Goal: Transaction & Acquisition: Obtain resource

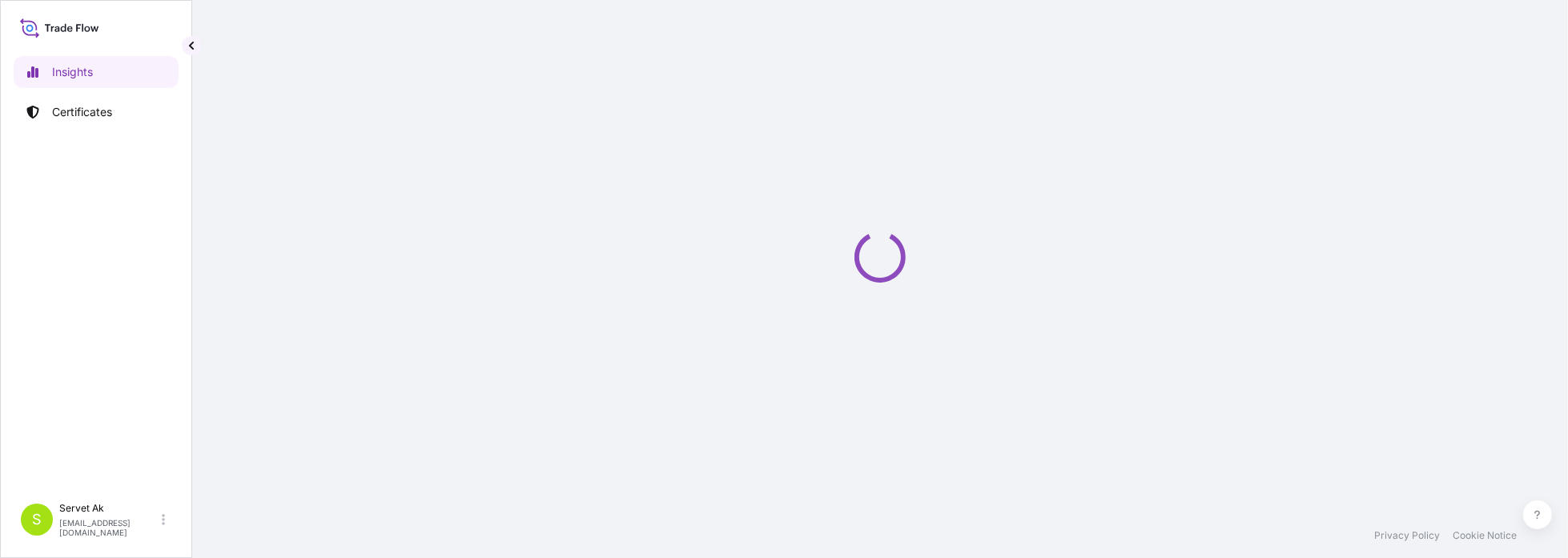
select select "2025"
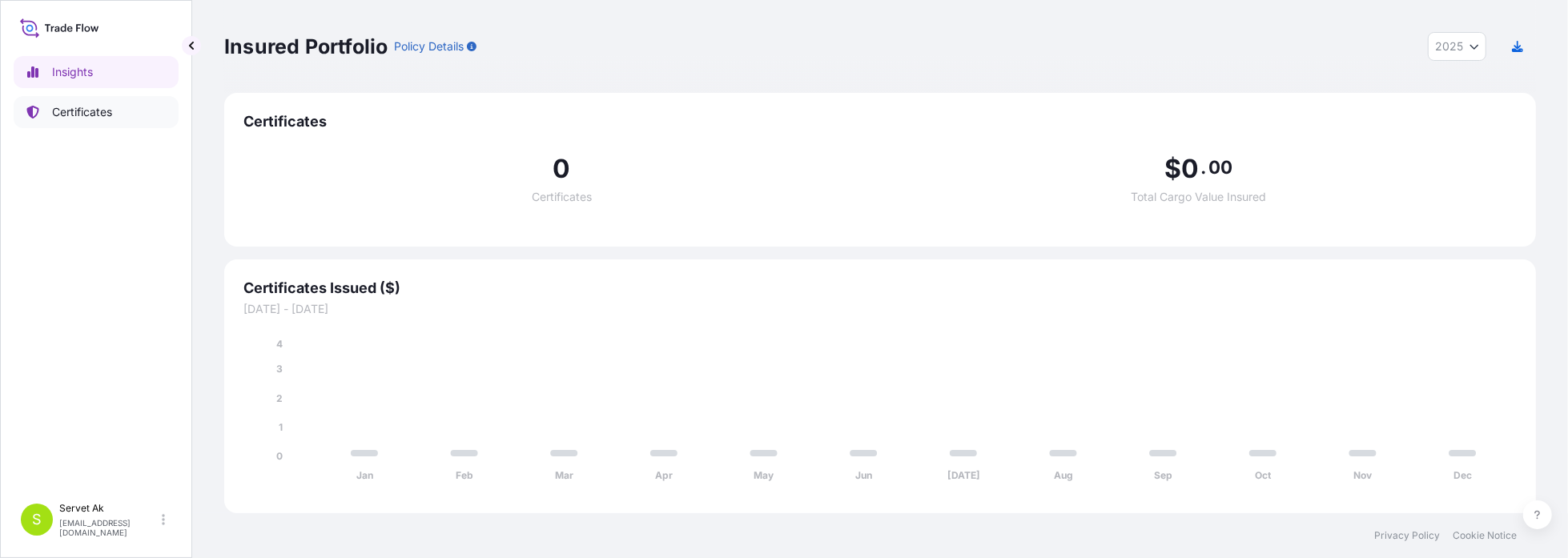
click at [91, 122] on link "Certificates" at bounding box center [96, 112] width 165 height 32
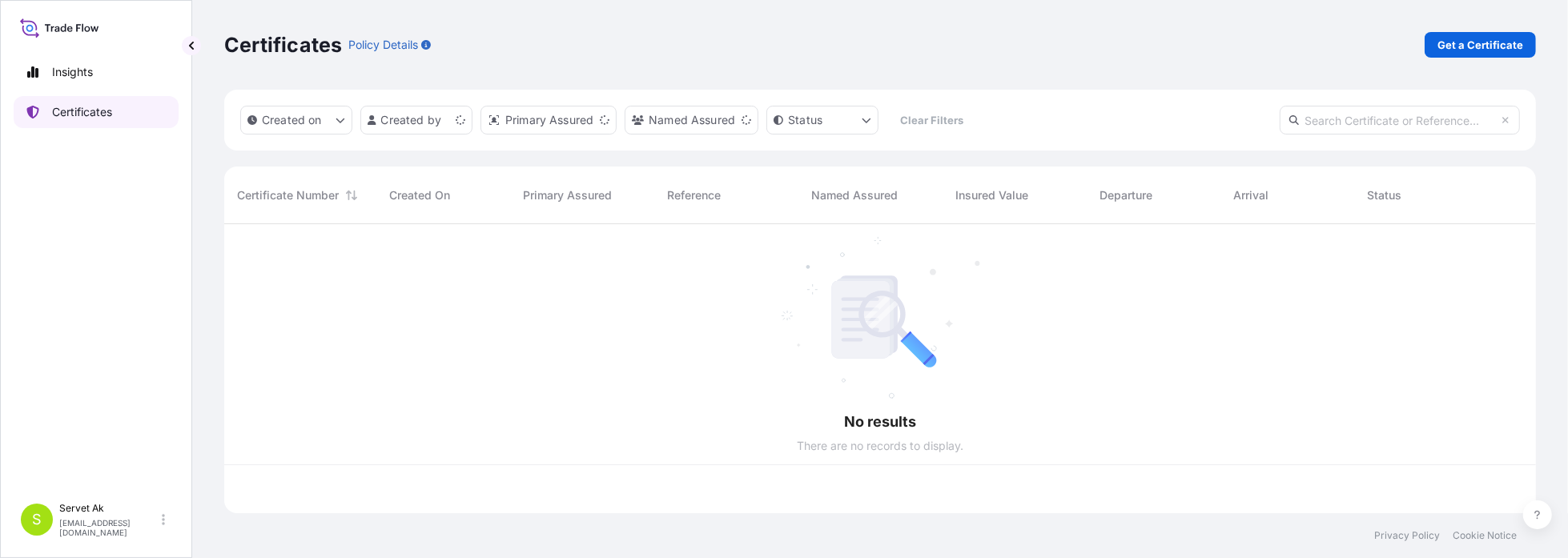
scroll to position [286, 1300]
click at [1460, 35] on link "Get a Certificate" at bounding box center [1481, 45] width 111 height 26
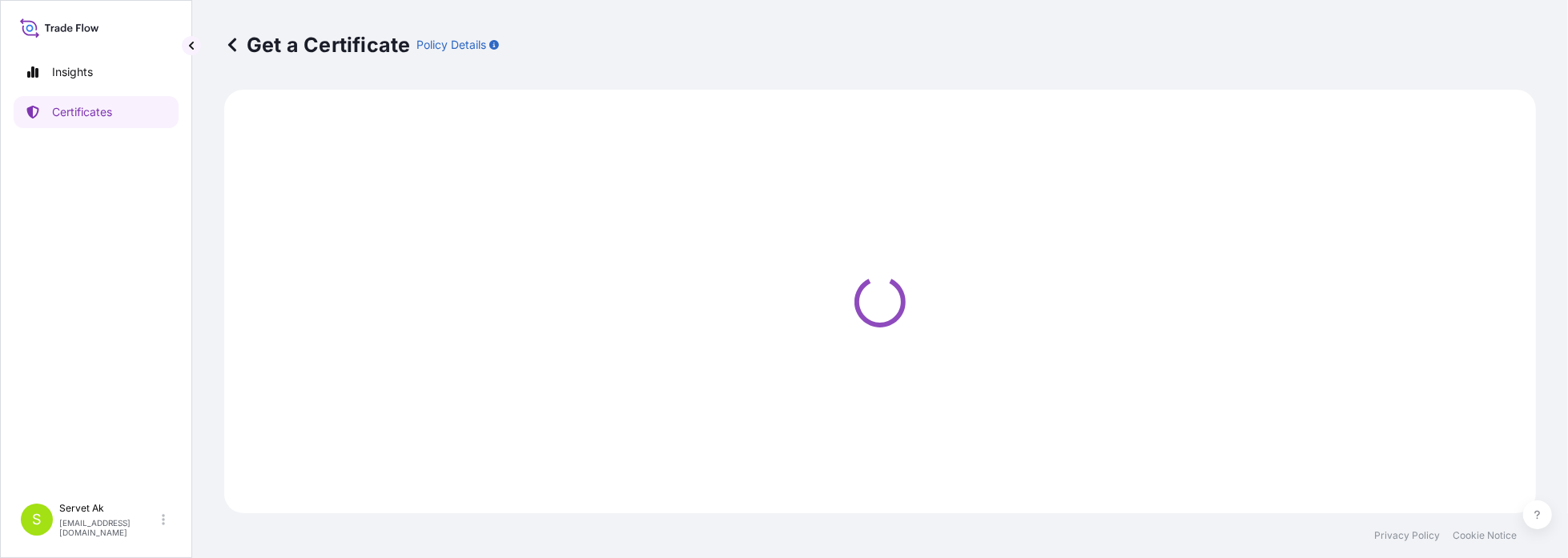
select select "Sea"
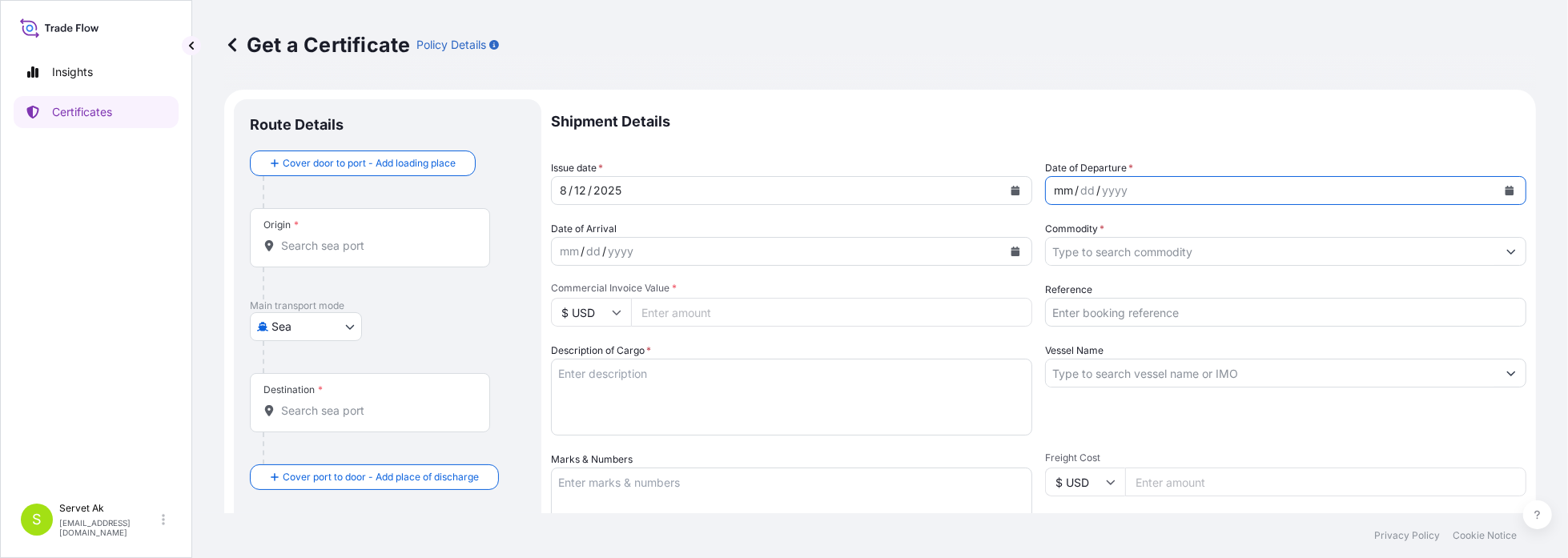
click at [1228, 191] on div "mm / dd / yyyy" at bounding box center [1272, 190] width 451 height 29
click at [1505, 189] on icon "Calendar" at bounding box center [1509, 191] width 9 height 10
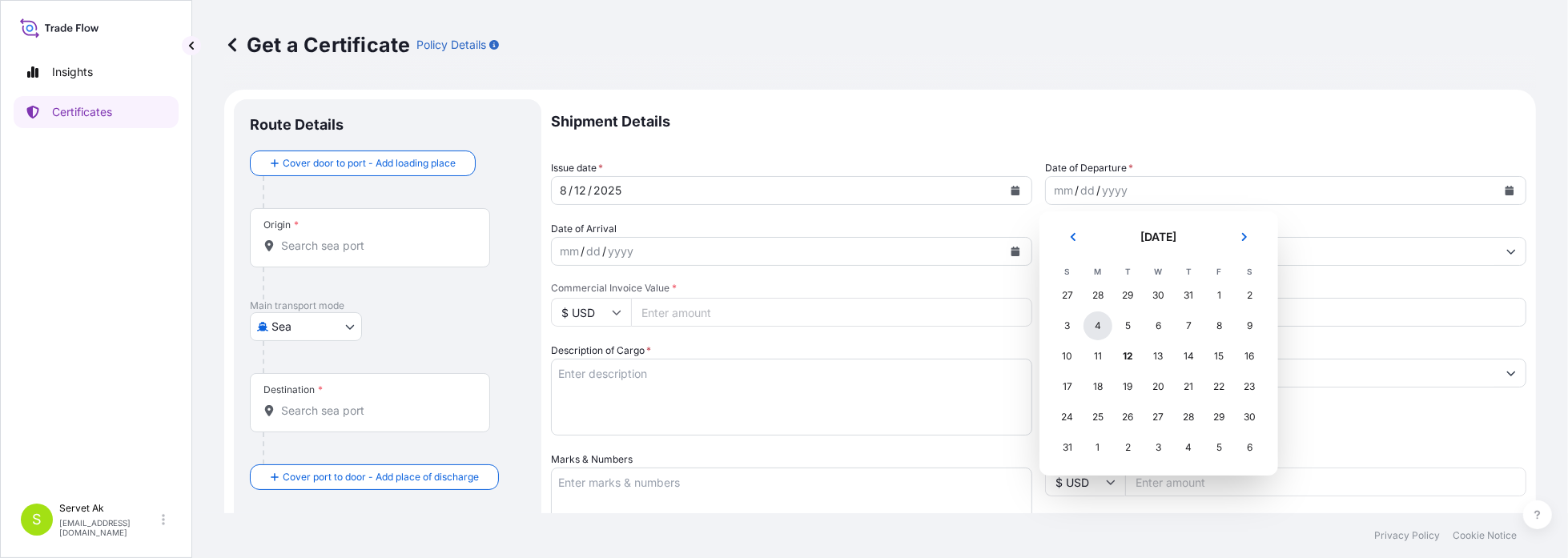
click at [1099, 329] on div "4" at bounding box center [1098, 326] width 29 height 29
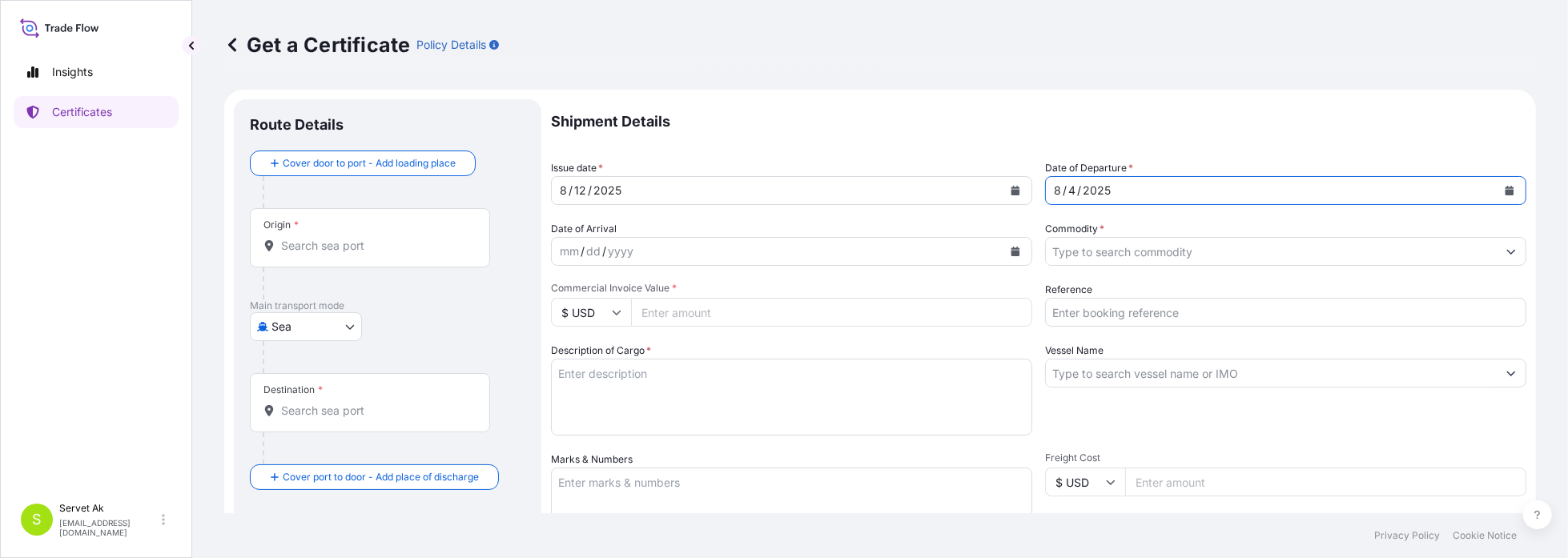
click at [1011, 246] on icon "Calendar" at bounding box center [1016, 251] width 10 height 10
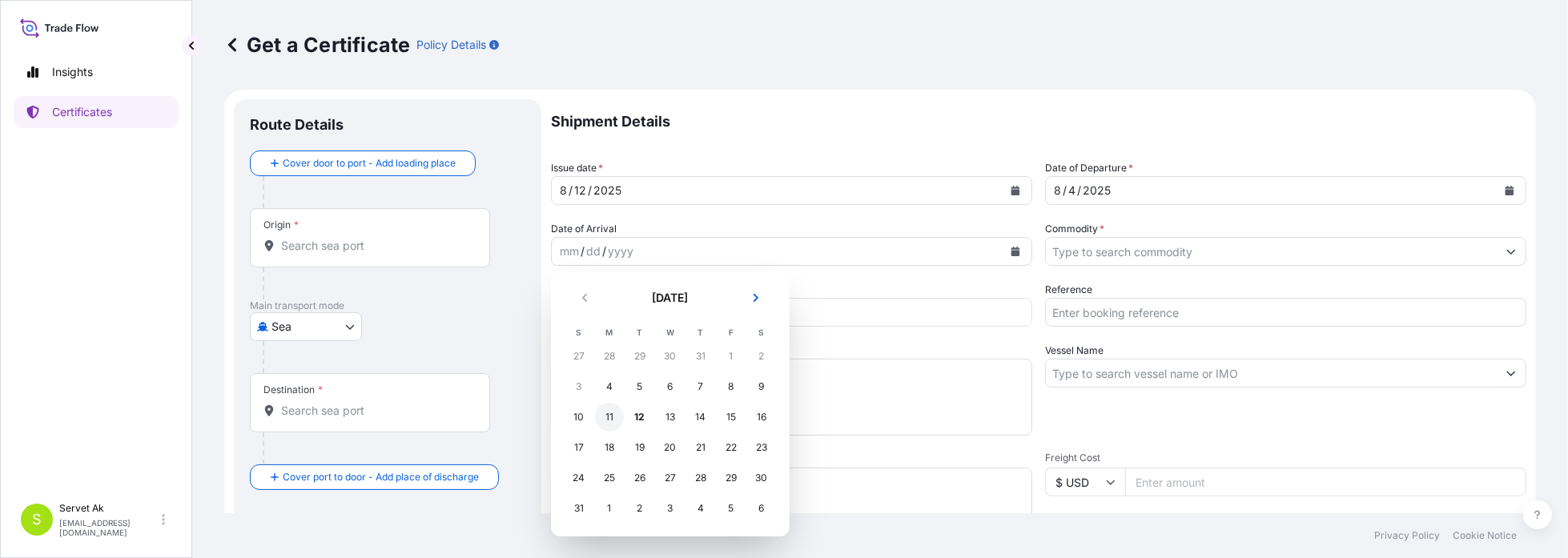
click at [609, 418] on div "11" at bounding box center [609, 416] width 29 height 29
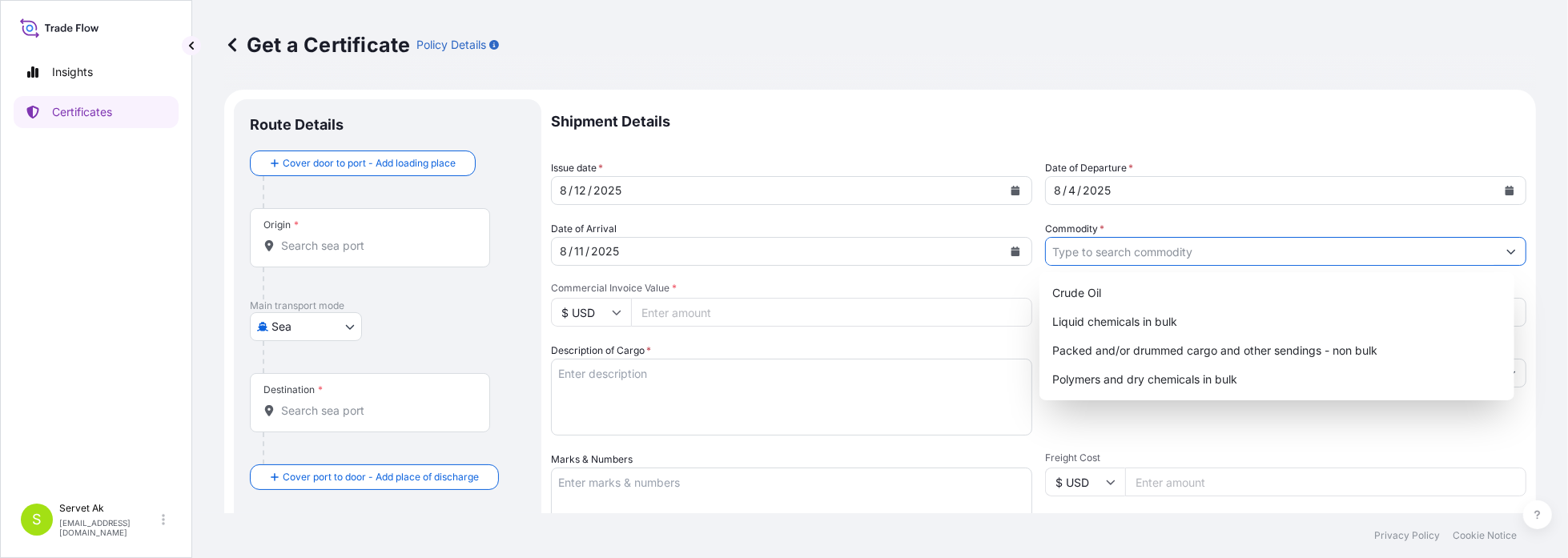
click at [1154, 263] on input "Commodity *" at bounding box center [1272, 251] width 451 height 29
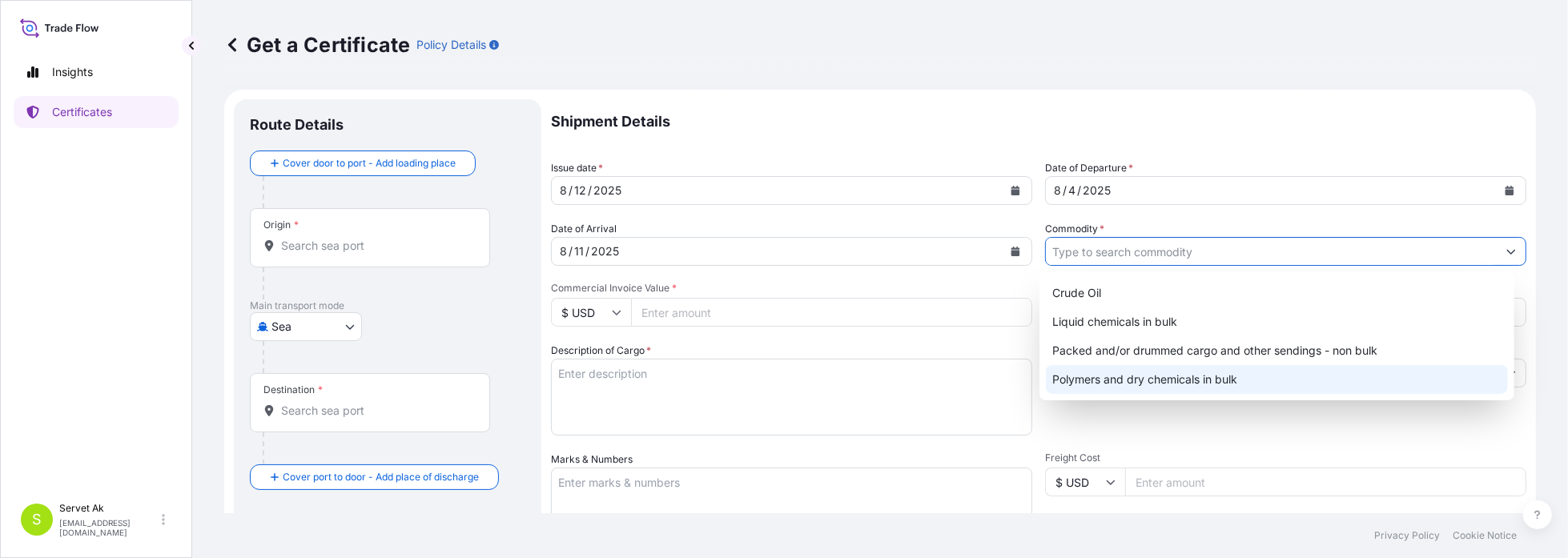
click at [1145, 373] on div "Polymers and dry chemicals in bulk" at bounding box center [1277, 379] width 462 height 29
type input "Polymers and dry chemicals in bulk"
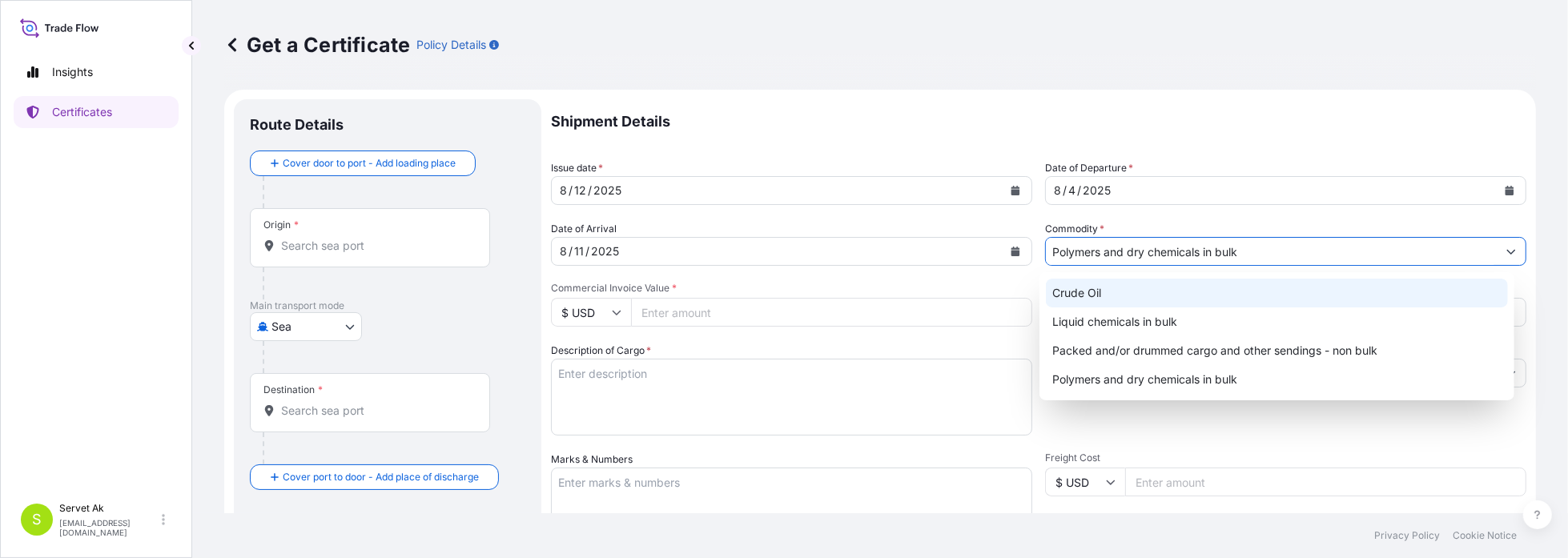
click at [841, 276] on div "Shipment Details Issue date * [DATE] Date of Departure * [DATE] Date of Arrival…" at bounding box center [1039, 481] width 976 height 763
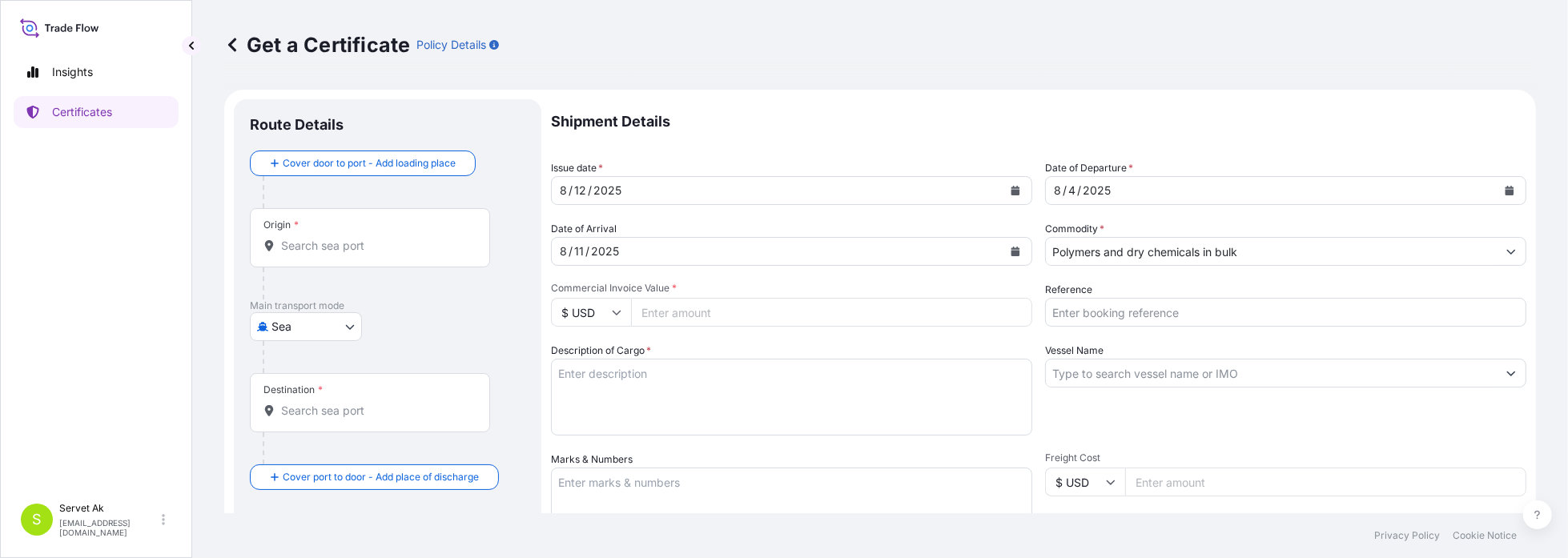
click at [1105, 312] on input "Reference" at bounding box center [1286, 312] width 481 height 29
paste input "4405934915"
type input "4405934915"
click at [619, 311] on icon at bounding box center [617, 313] width 9 height 5
click at [592, 357] on div "€ EUR" at bounding box center [591, 355] width 68 height 31
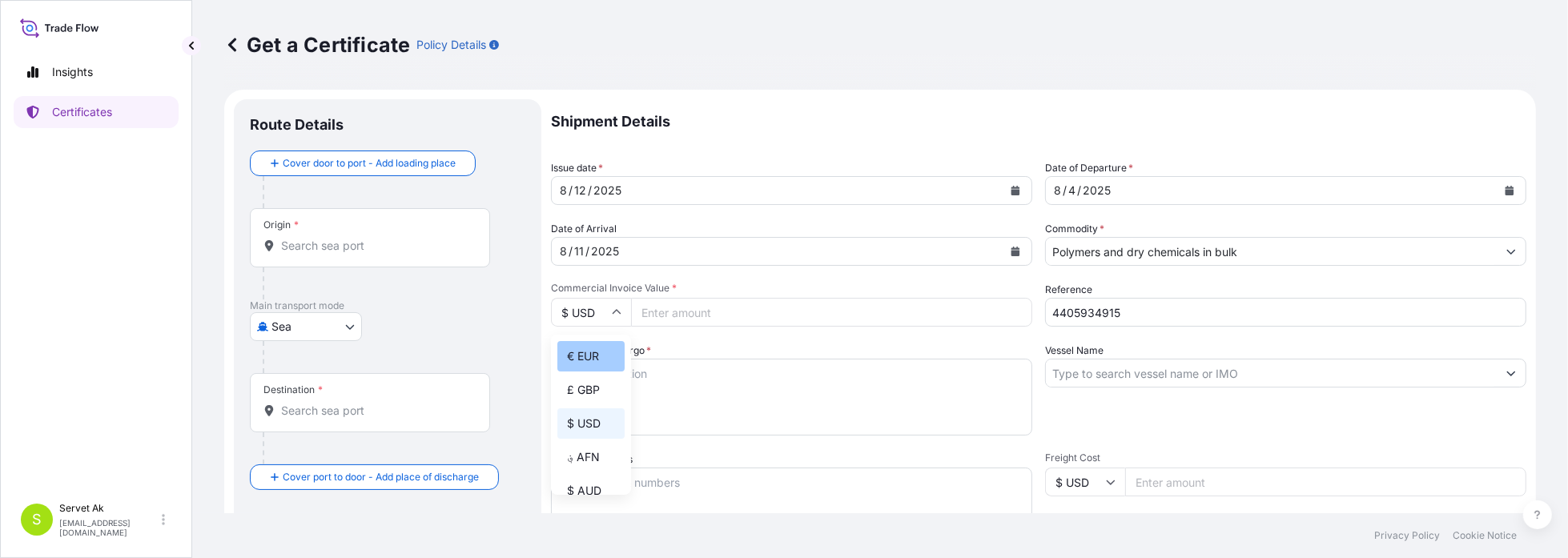
type input "€ EUR"
click at [681, 314] on input "Commercial Invoice Value *" at bounding box center [832, 312] width 401 height 29
type input "123280"
click at [1104, 379] on input "Vessel Name" at bounding box center [1272, 372] width 451 height 29
paste input "MSC [PERSON_NAME] V - NT525A"
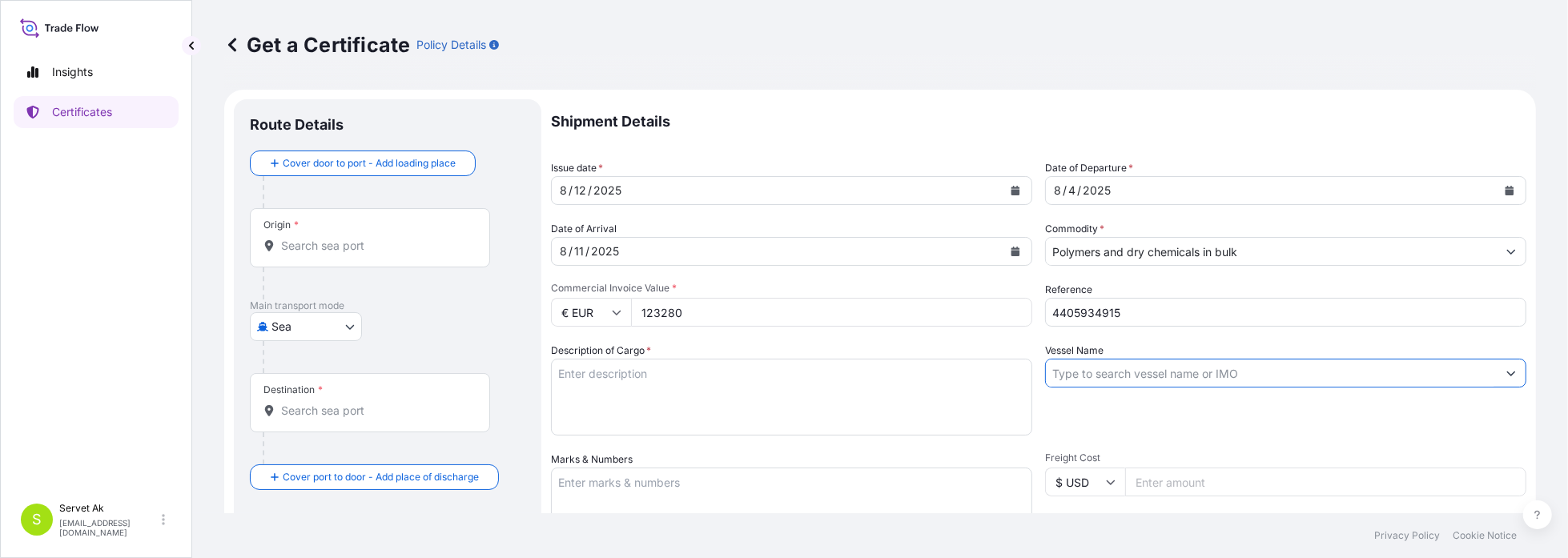
type input "MSC [PERSON_NAME] V - NT525A"
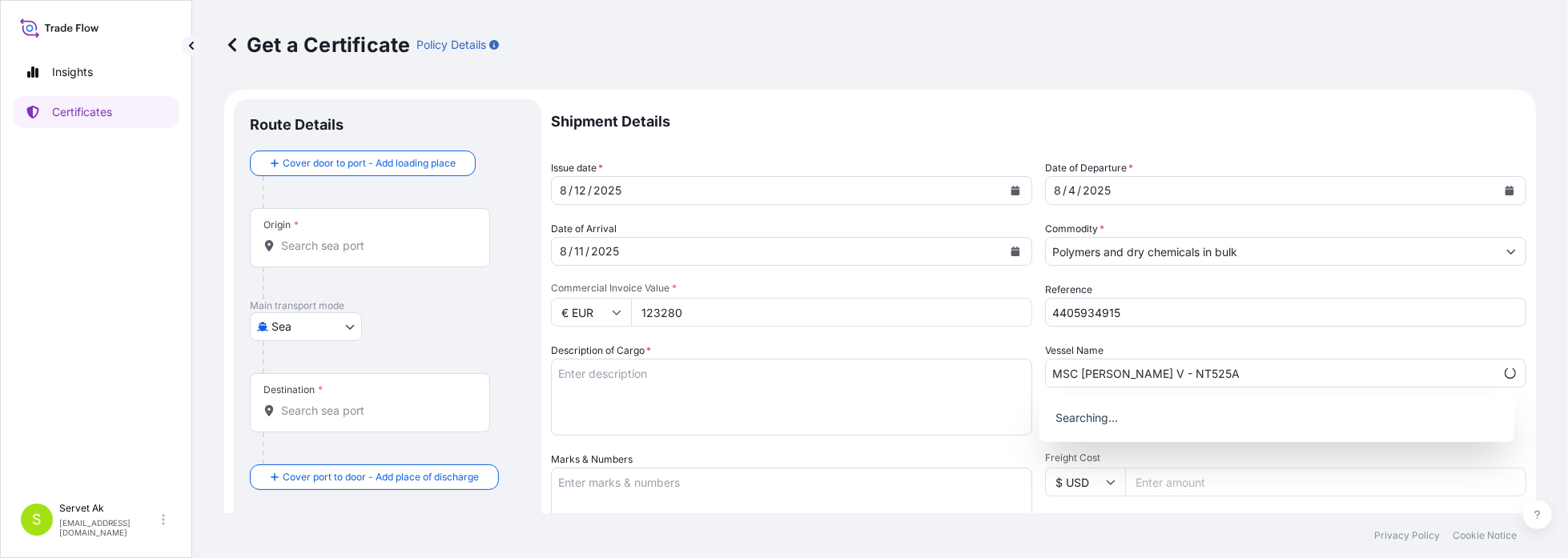
click at [604, 381] on textarea "Description of Cargo *" at bounding box center [792, 396] width 481 height 76
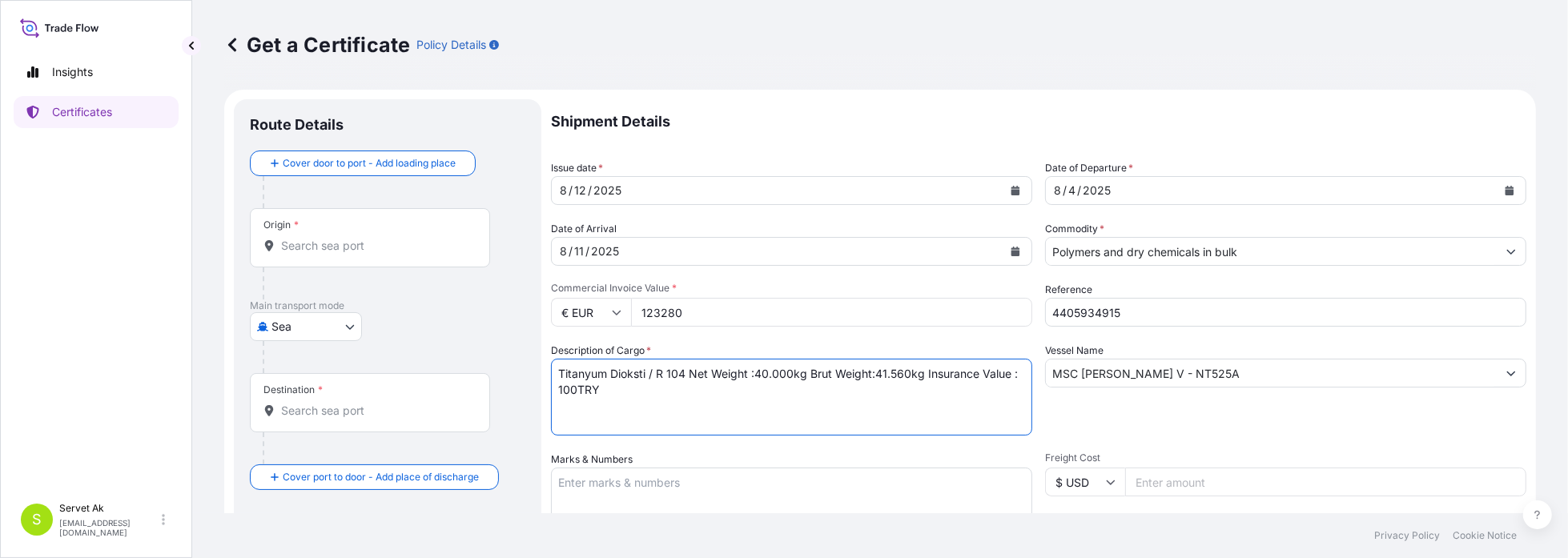
drag, startPoint x: 702, startPoint y: 386, endPoint x: 485, endPoint y: 370, distance: 217.6
click at [485, 370] on form "Route Details Cover door to port - Add loading place Place of loading Road / [G…" at bounding box center [880, 502] width 1312 height 827
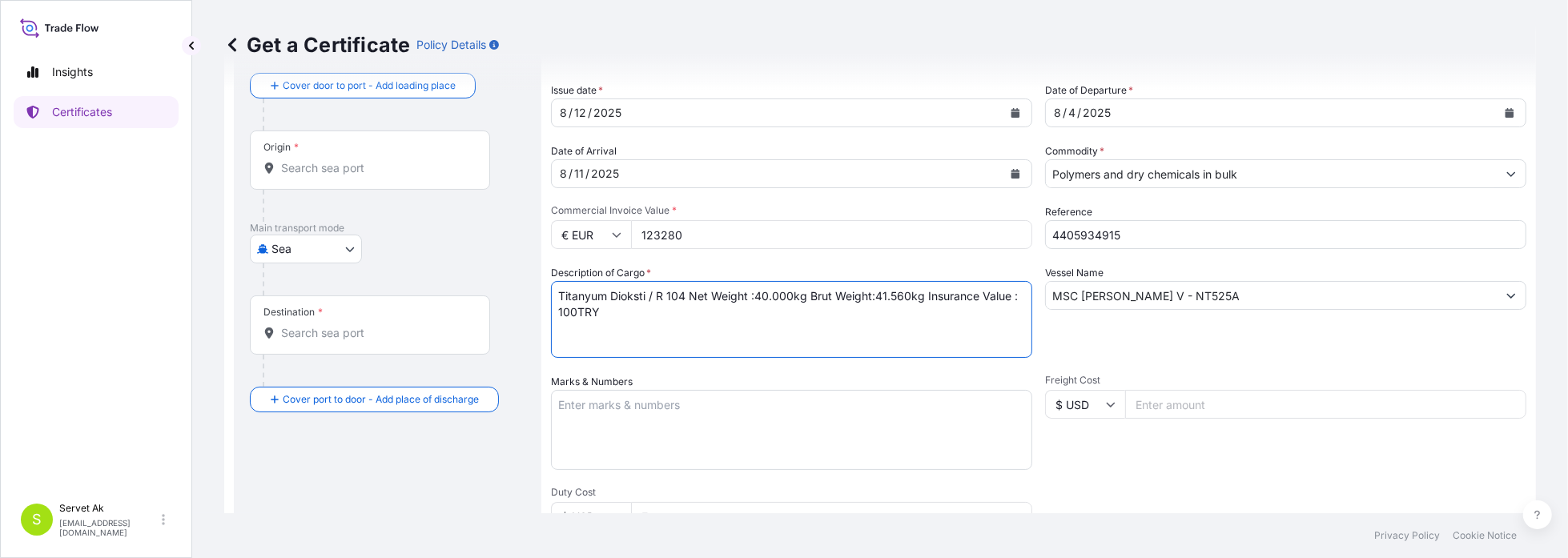
scroll to position [240, 0]
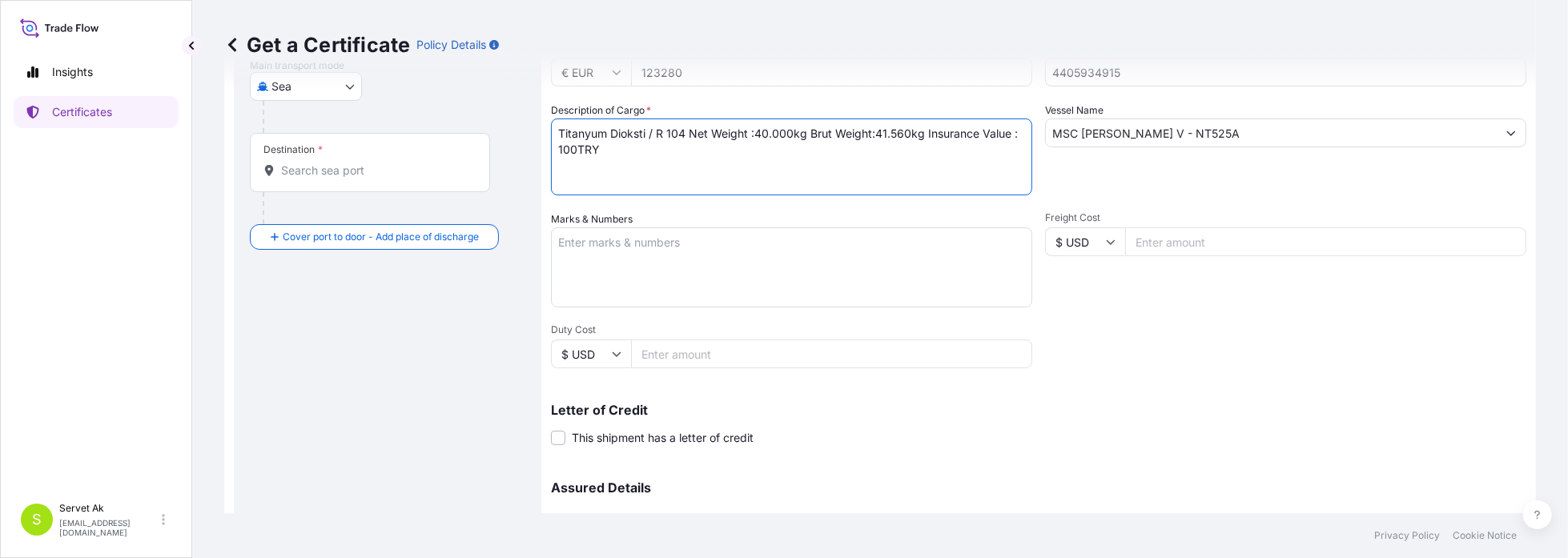
type textarea "Titanyum Dioksti / R 104 Net Weight :40.000kg Brut Weight:41.560kg Insurance Va…"
click at [644, 241] on textarea "Marks & Numbers" at bounding box center [792, 267] width 481 height 80
paste textarea "Titanyum Dioksti / R 104 Net Weight :40.000kg Brut Weight:41.560kg Insurance Va…"
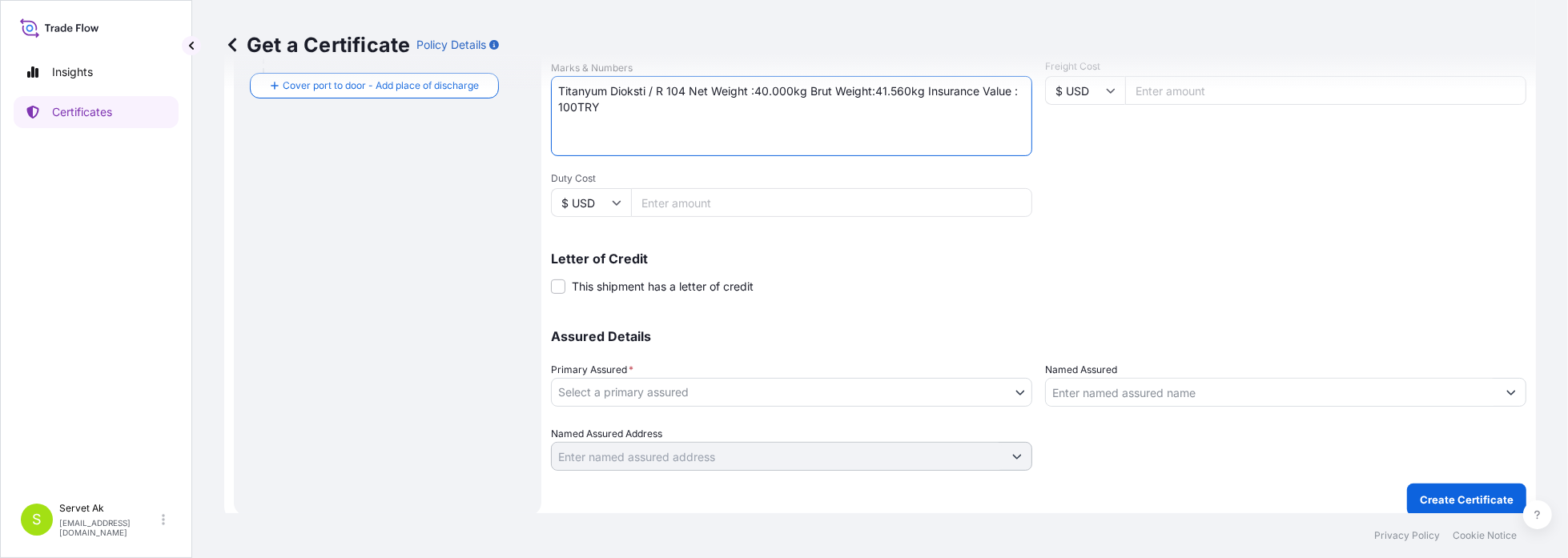
scroll to position [400, 0]
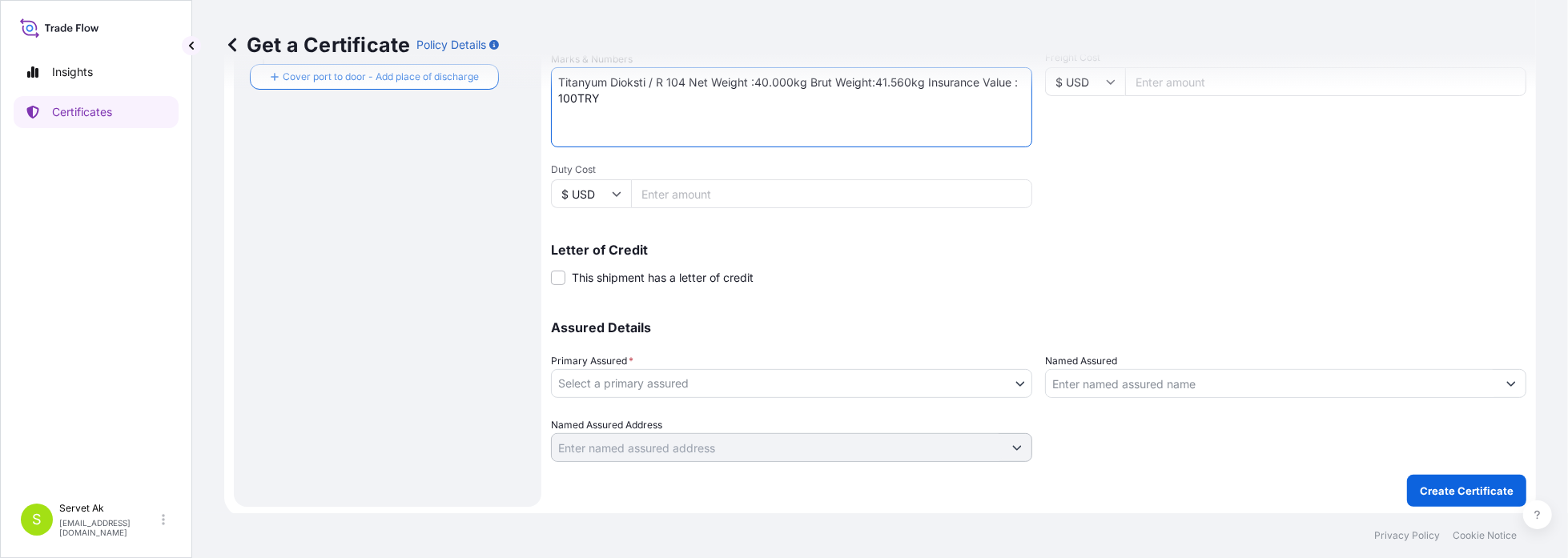
type textarea "Titanyum Dioksti / R 104 Net Weight :40.000kg Brut Weight:41.560kg Insurance Va…"
click at [693, 377] on body "Insights Certificates S Servet Ak [EMAIL_ADDRESS][DOMAIN_NAME] Get a Certificat…" at bounding box center [784, 279] width 1568 height 558
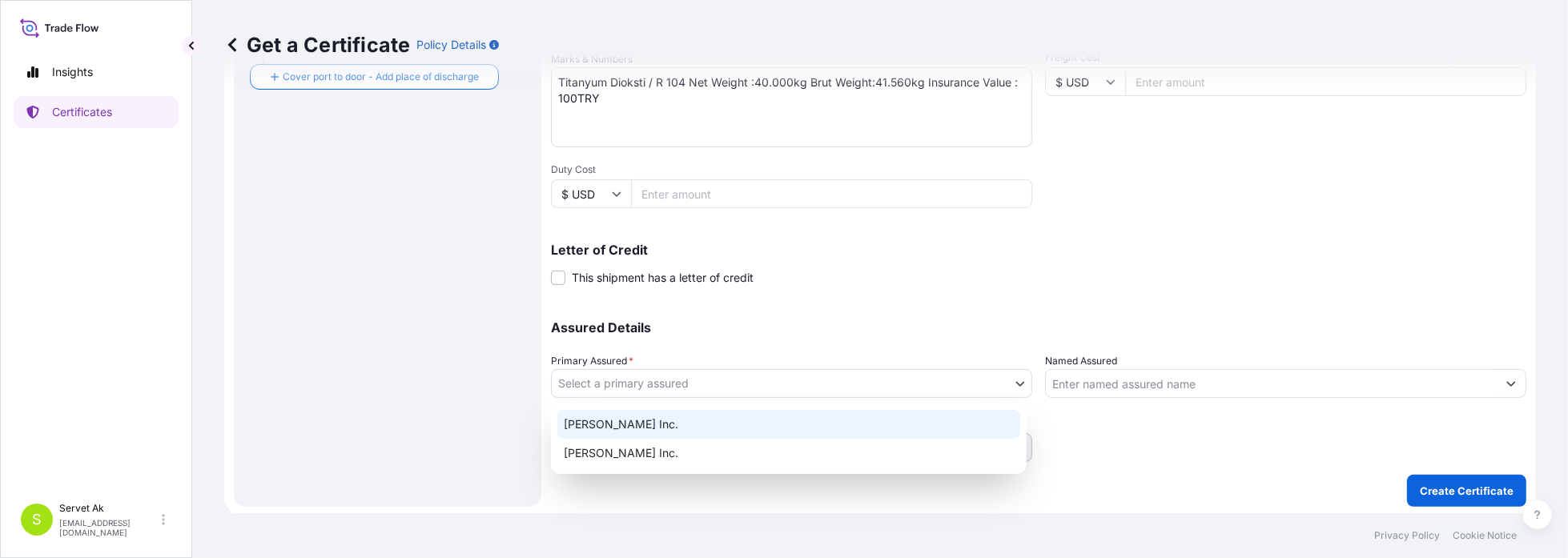
click at [688, 432] on div "[PERSON_NAME] Inc." at bounding box center [789, 424] width 463 height 29
select select "32057"
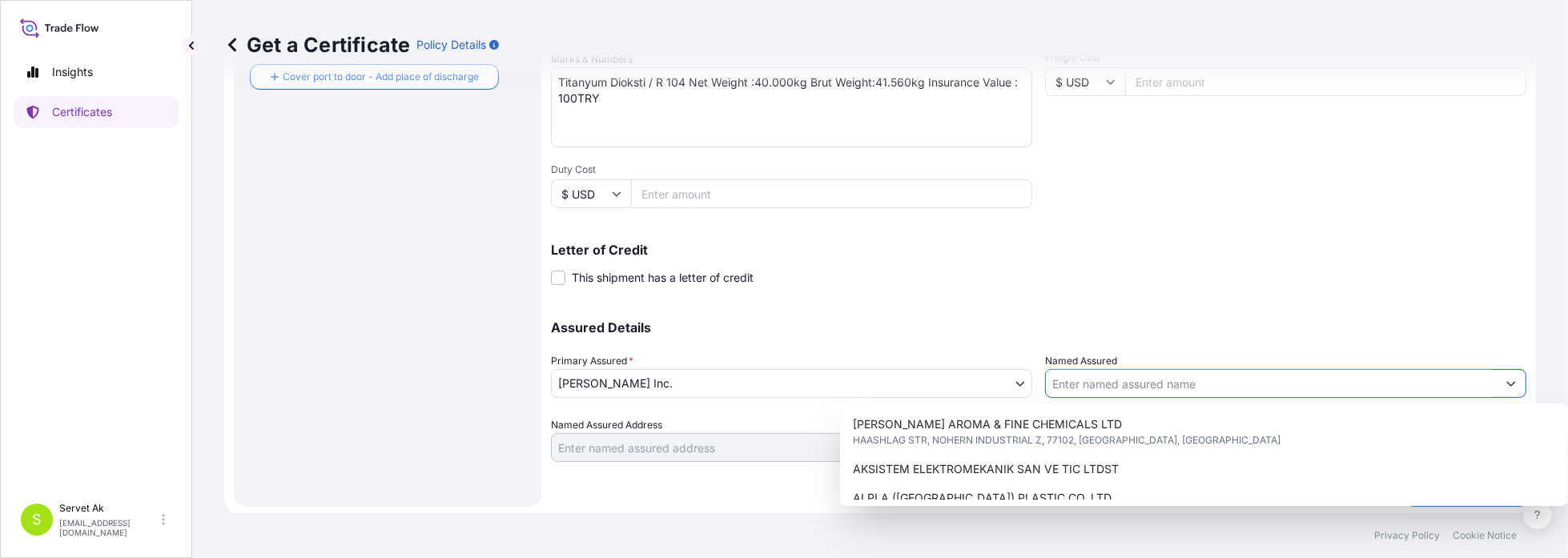
click at [1158, 386] on input "Named Assured" at bounding box center [1272, 383] width 451 height 29
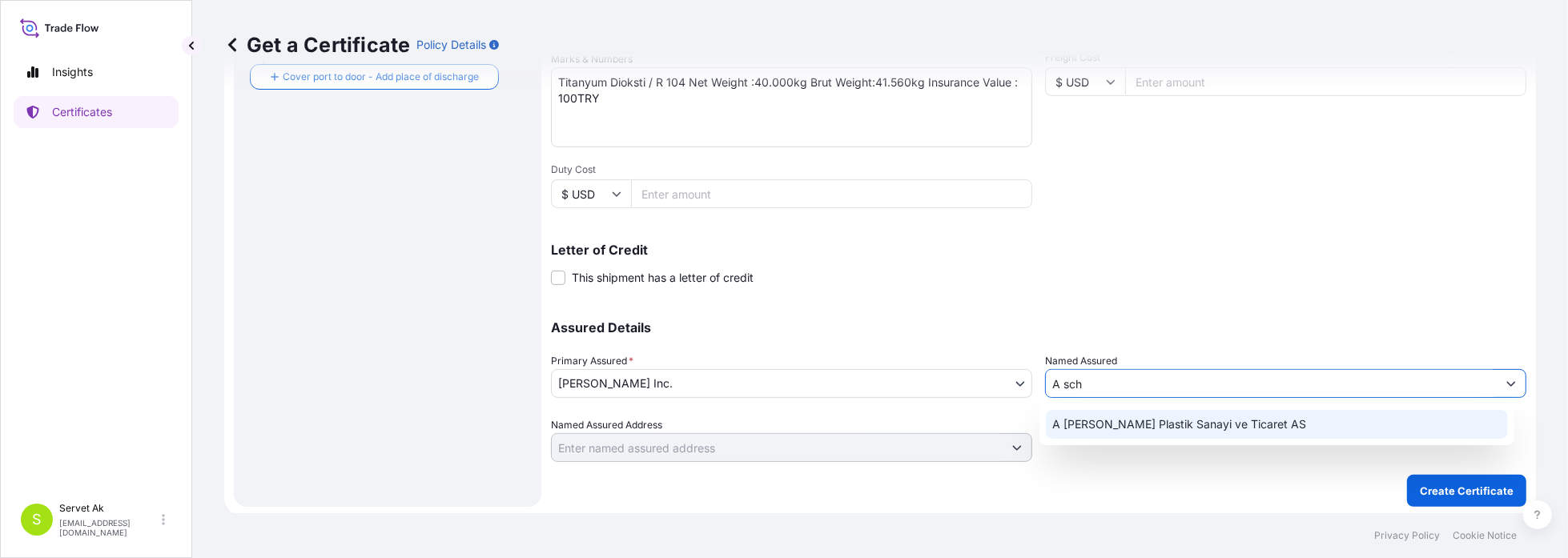
click at [1151, 428] on span "A [PERSON_NAME] Plastik Sanayi ve Ticaret AS" at bounding box center [1178, 424] width 253 height 16
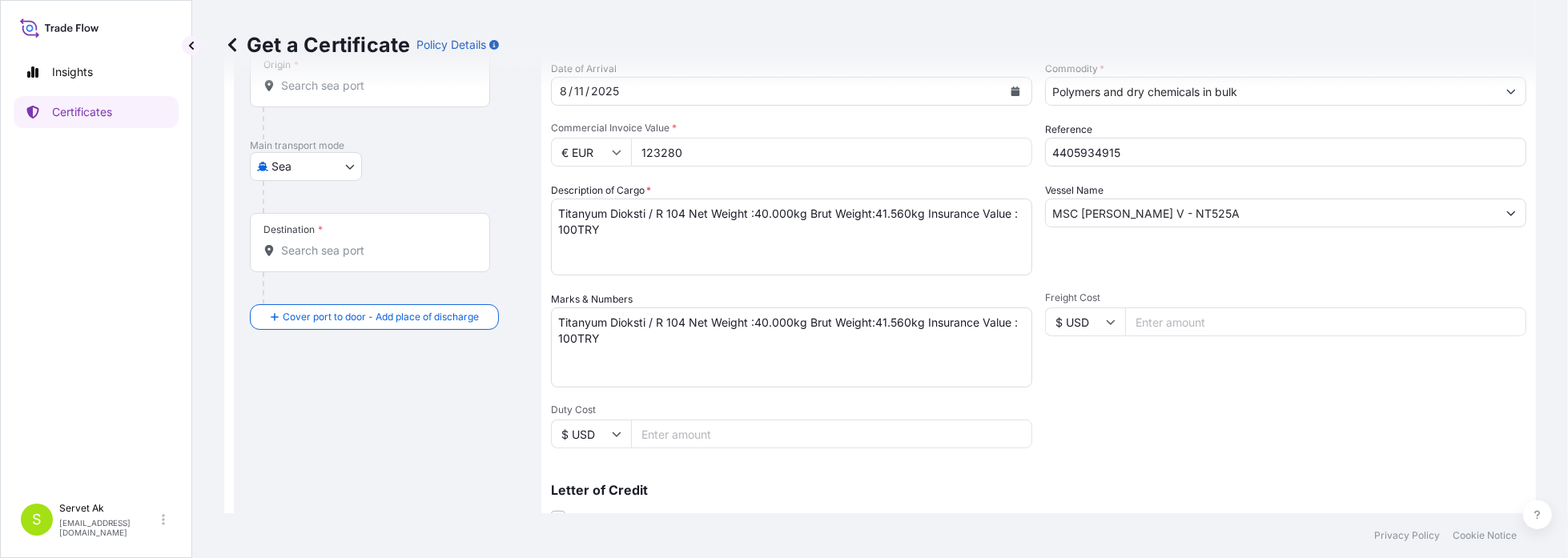
scroll to position [0, 0]
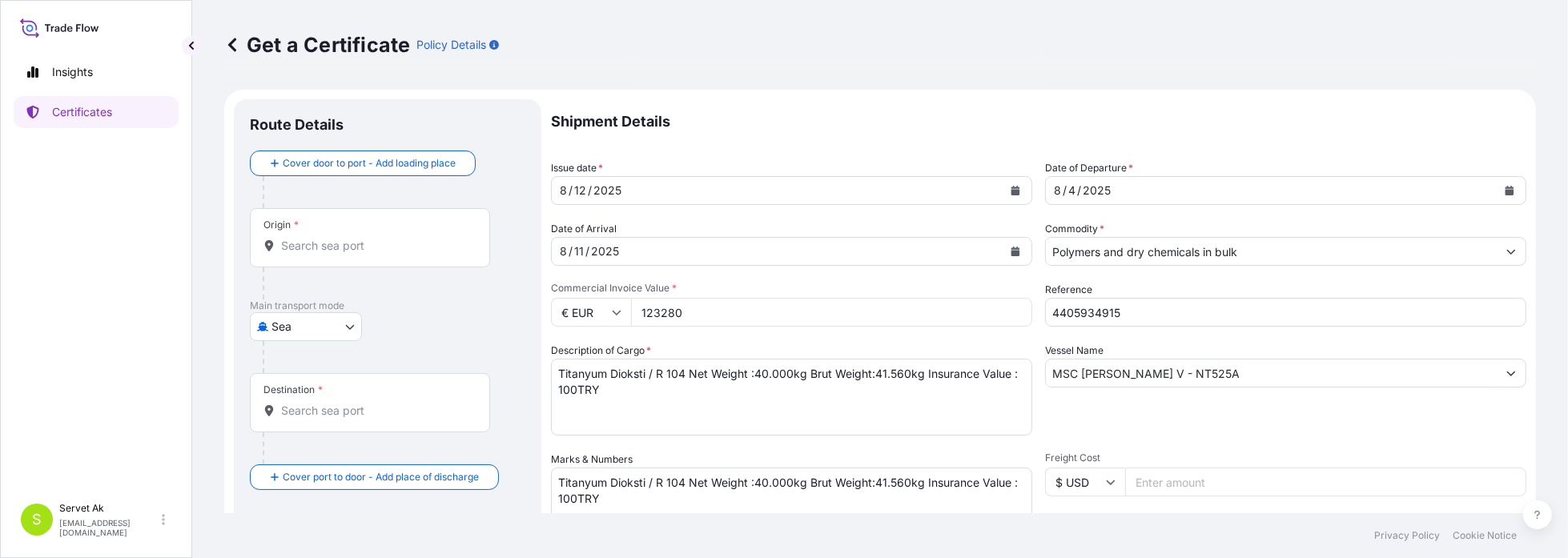
type input "A [PERSON_NAME] Plastik Sanayi ve Ticaret AS"
click at [359, 231] on div "Origin *" at bounding box center [370, 238] width 240 height 60
click at [359, 237] on input "Origin *" at bounding box center [376, 245] width 189 height 16
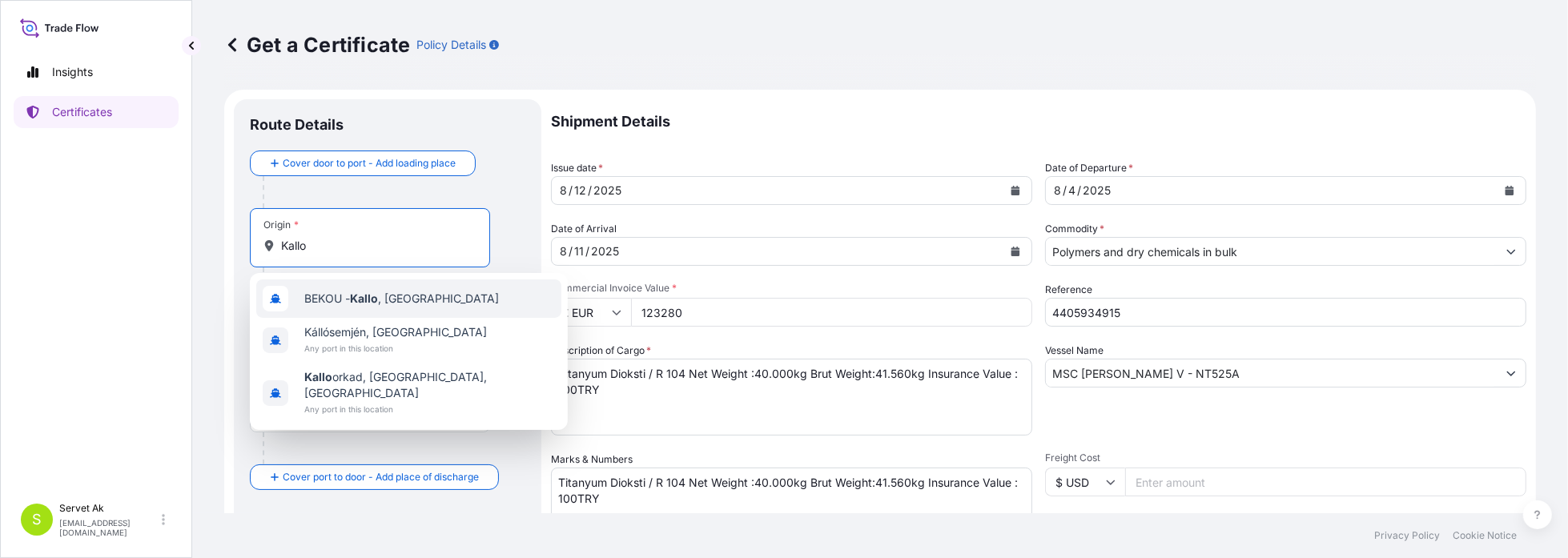
click at [368, 290] on div "BEKOU - [GEOGRAPHIC_DATA] , [GEOGRAPHIC_DATA]" at bounding box center [408, 298] width 305 height 39
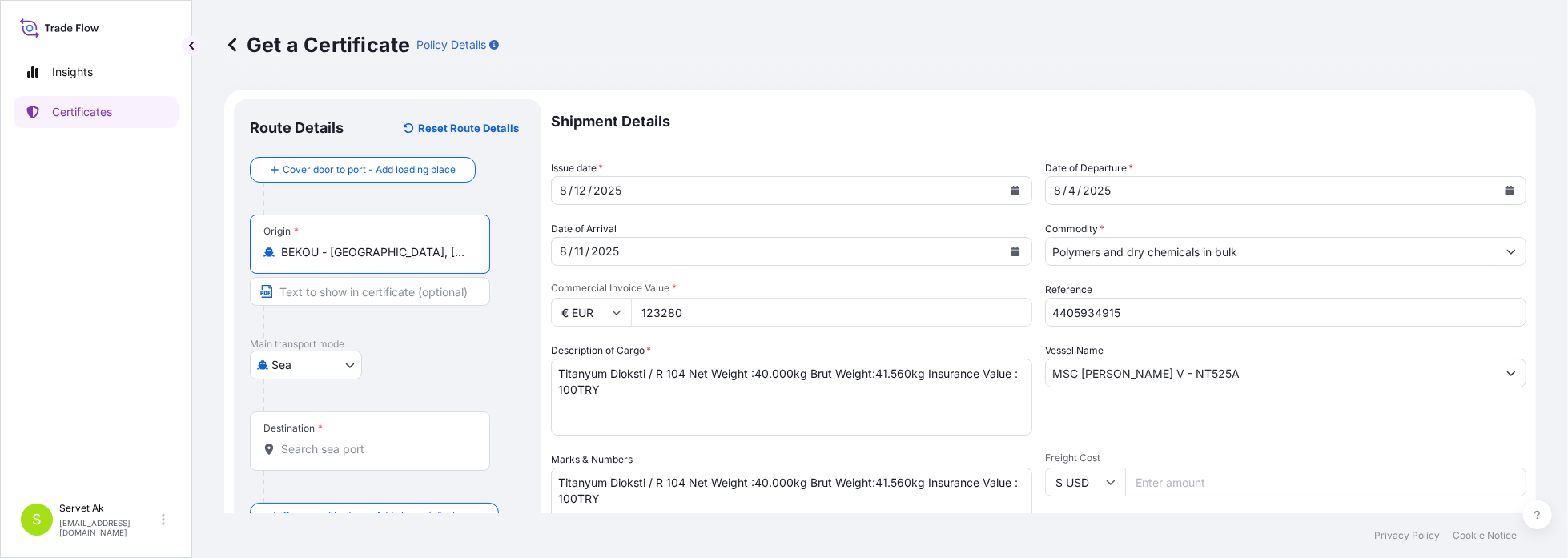
type input "BEKOU - [GEOGRAPHIC_DATA], [GEOGRAPHIC_DATA]"
click at [343, 452] on input "Destination *" at bounding box center [376, 449] width 189 height 16
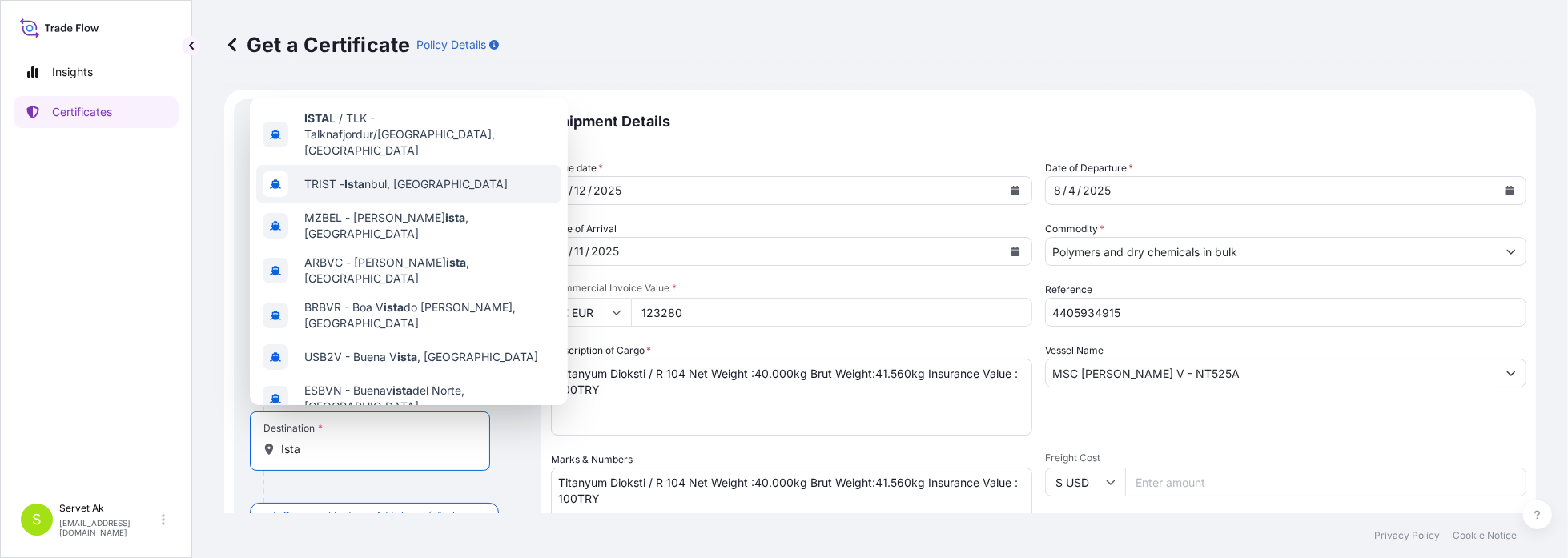
click at [369, 165] on div "TRIST - Ista nbul, [GEOGRAPHIC_DATA]" at bounding box center [408, 184] width 305 height 39
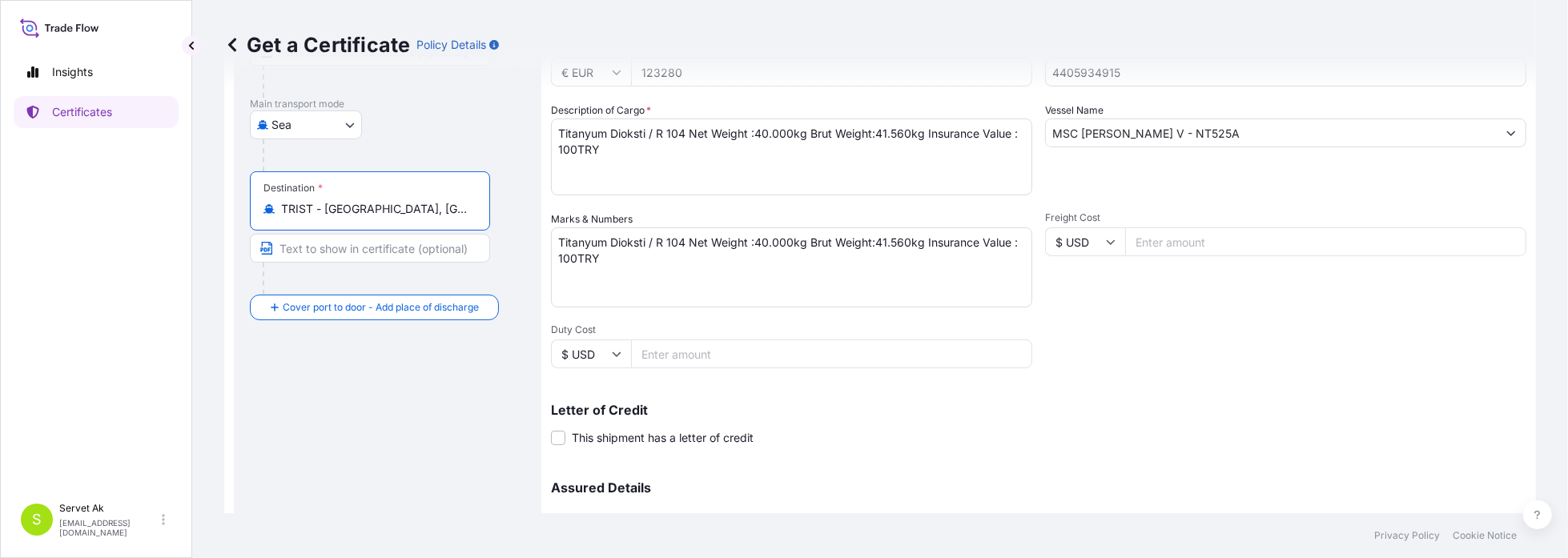
scroll to position [402, 0]
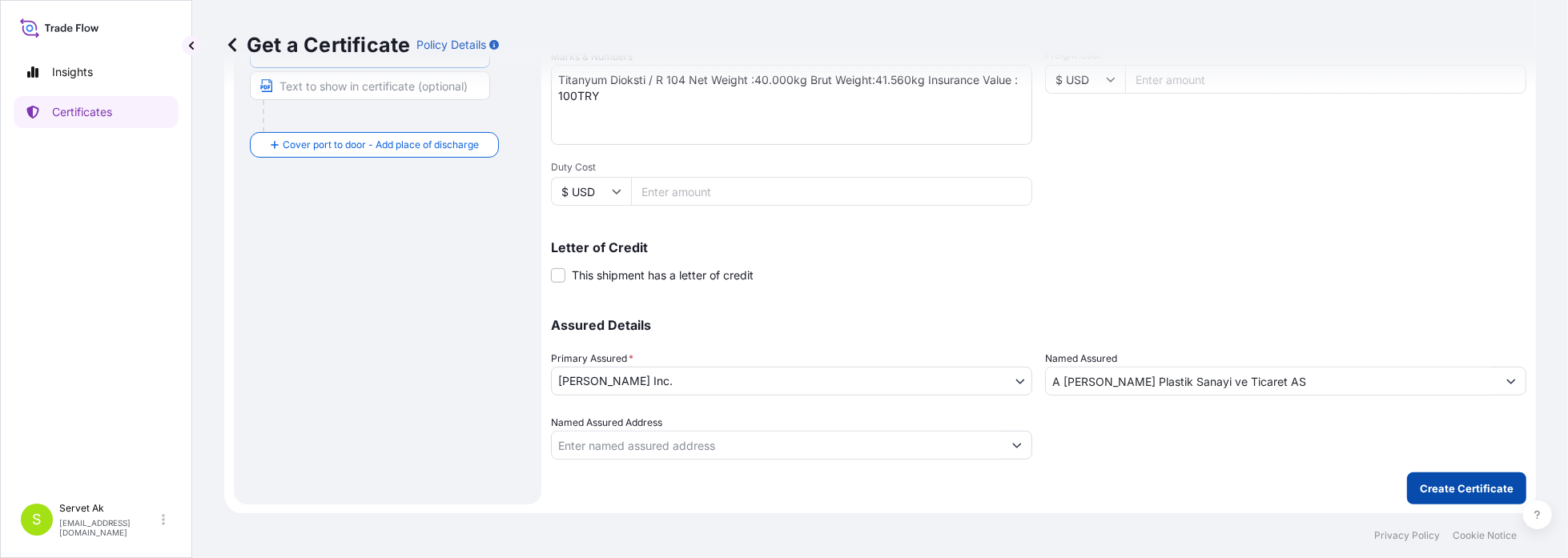
type input "TRIST - [GEOGRAPHIC_DATA], [GEOGRAPHIC_DATA]"
click at [1455, 492] on p "Create Certificate" at bounding box center [1467, 488] width 93 height 16
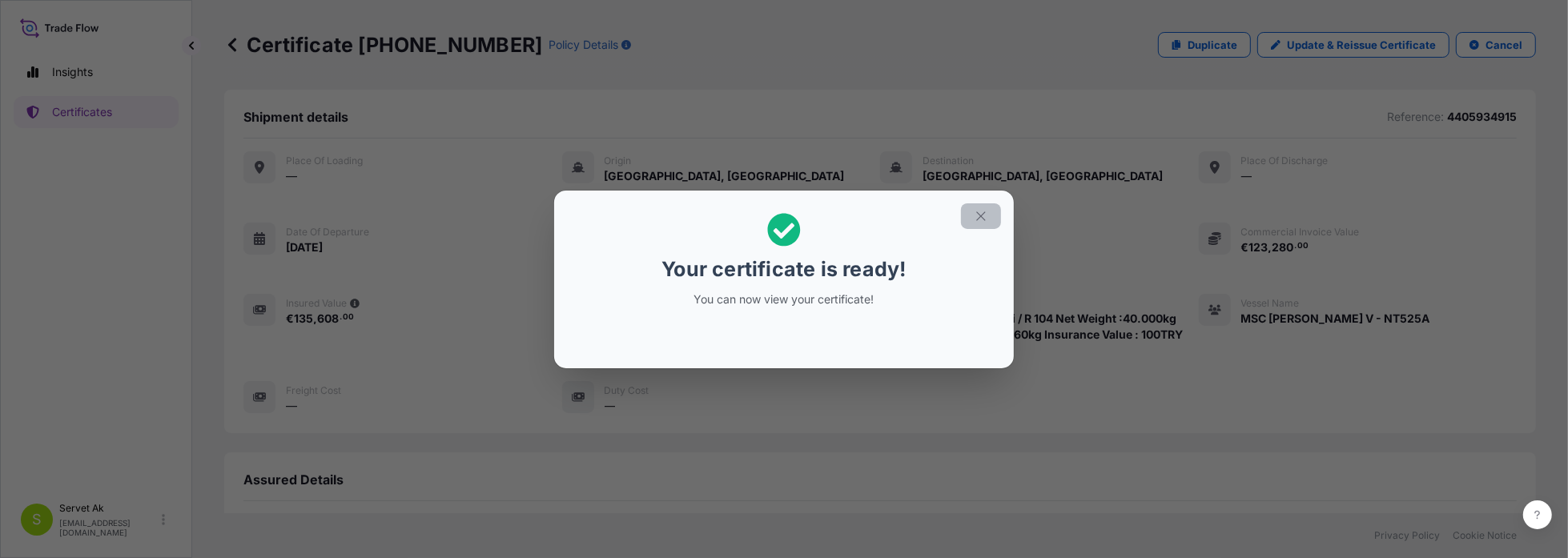
click at [976, 220] on icon "button" at bounding box center [981, 215] width 15 height 15
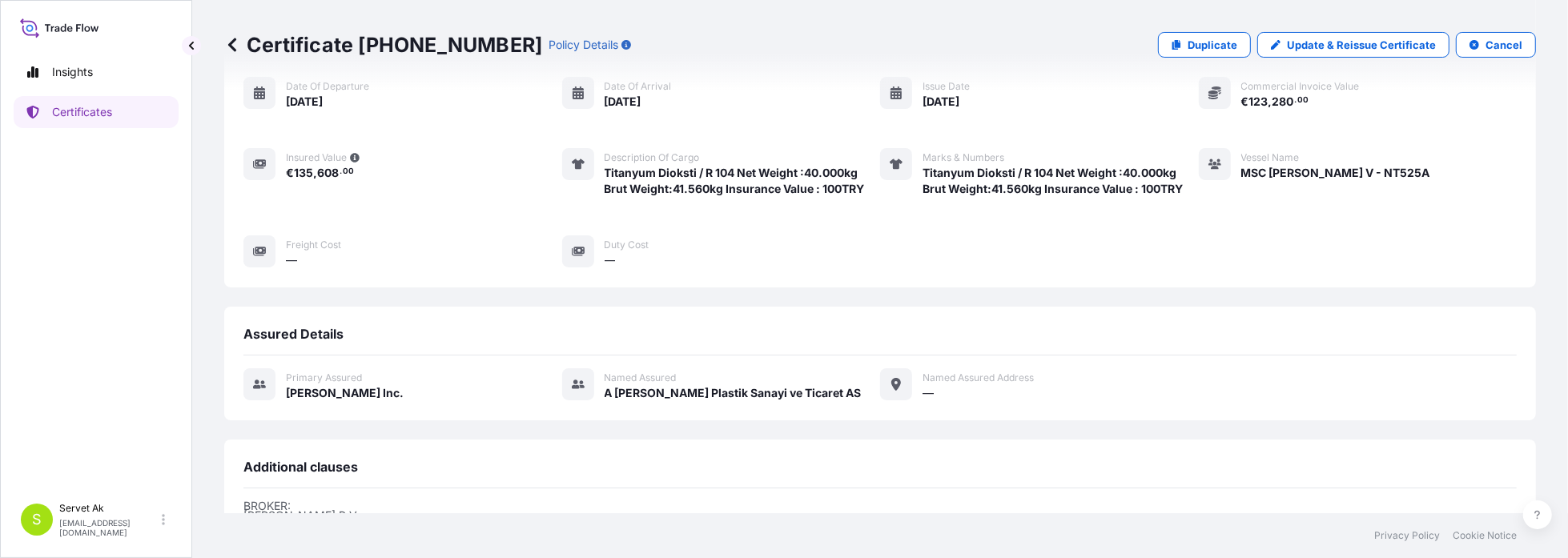
scroll to position [385, 0]
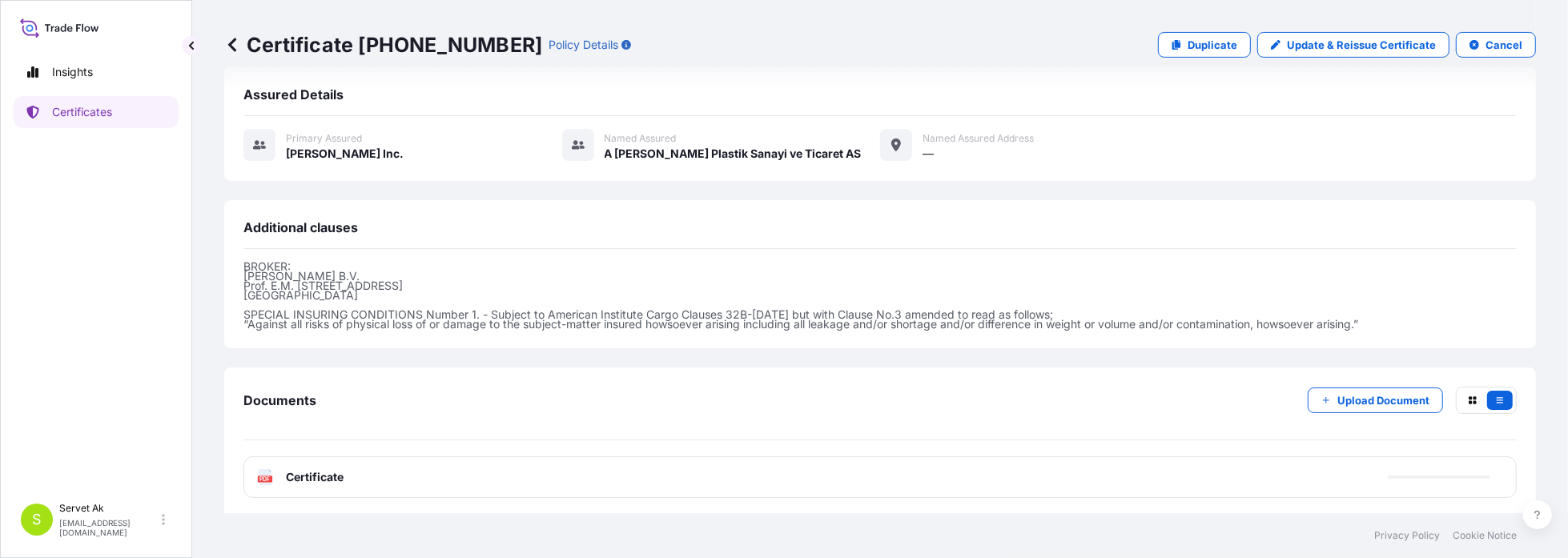
click at [431, 477] on div "PDF Certificate" at bounding box center [880, 477] width 1274 height 42
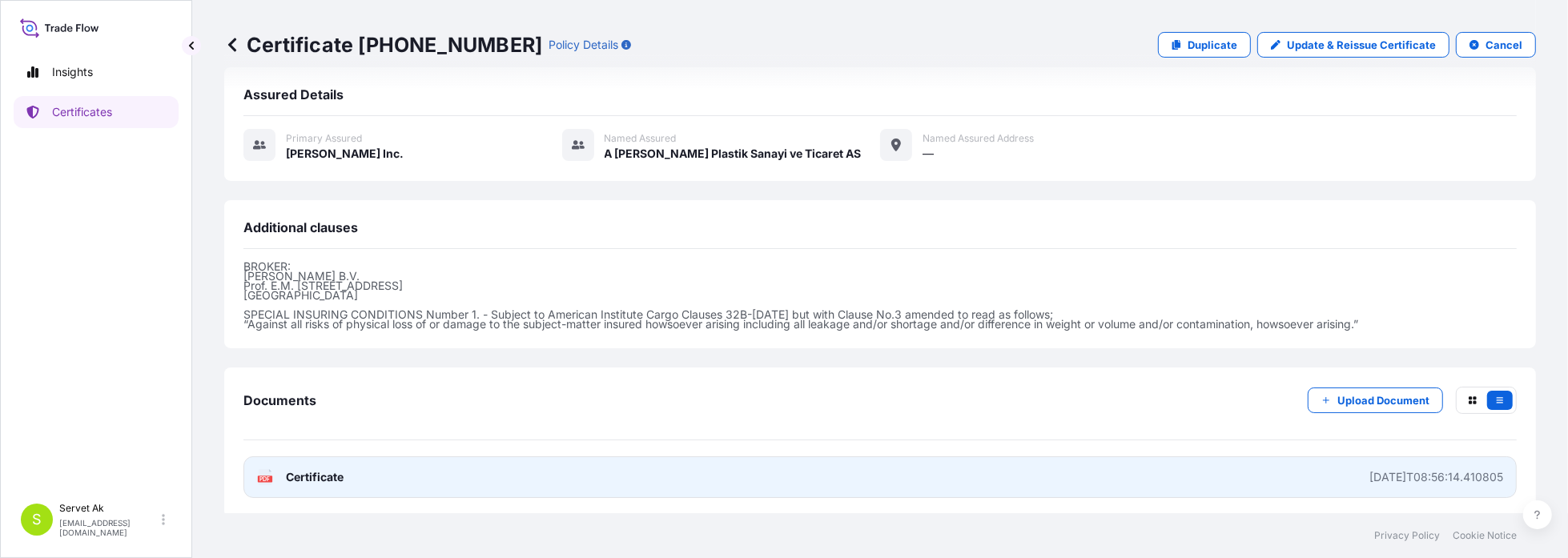
click at [337, 477] on span "Certificate" at bounding box center [315, 477] width 58 height 16
